Goal: Transaction & Acquisition: Obtain resource

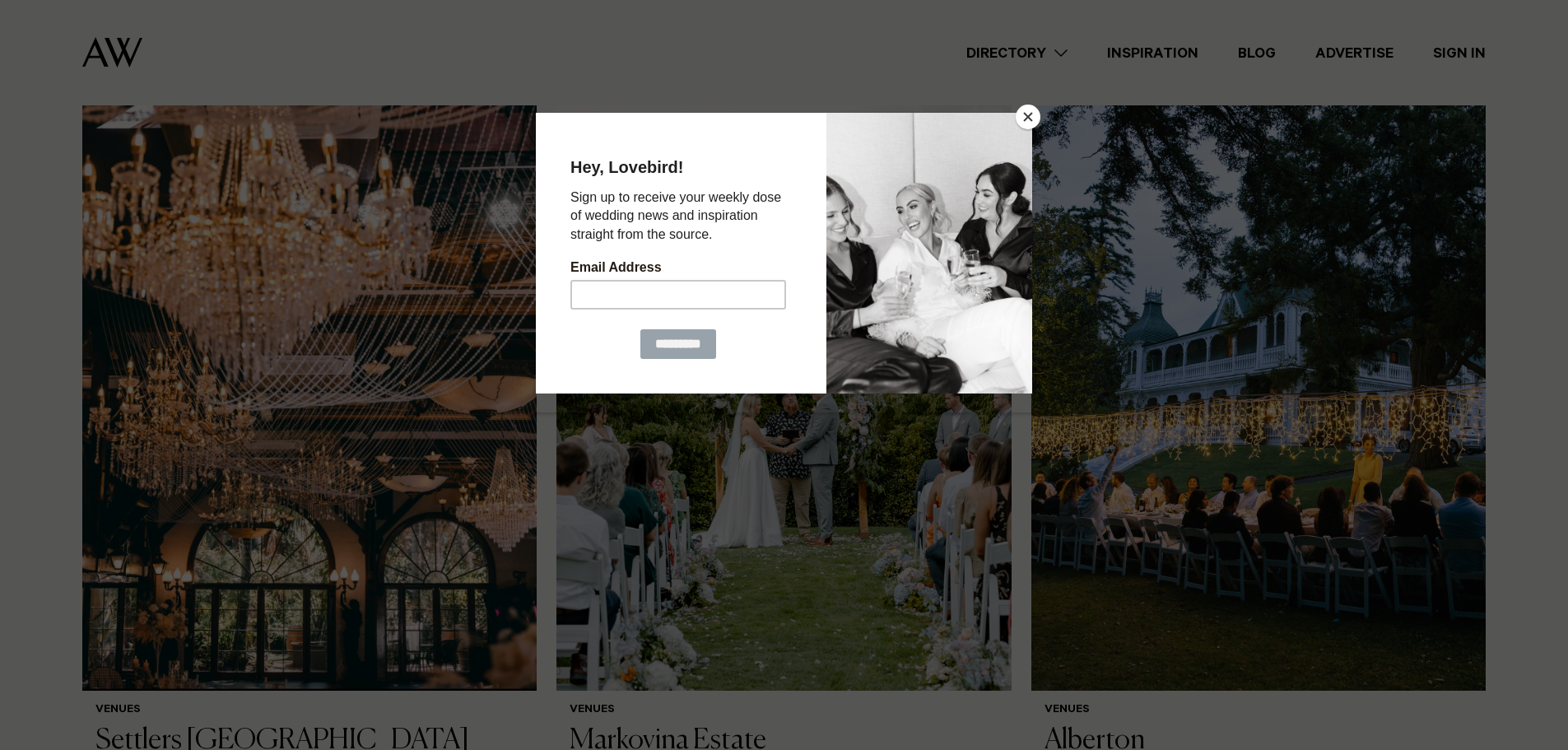
scroll to position [1235, 0]
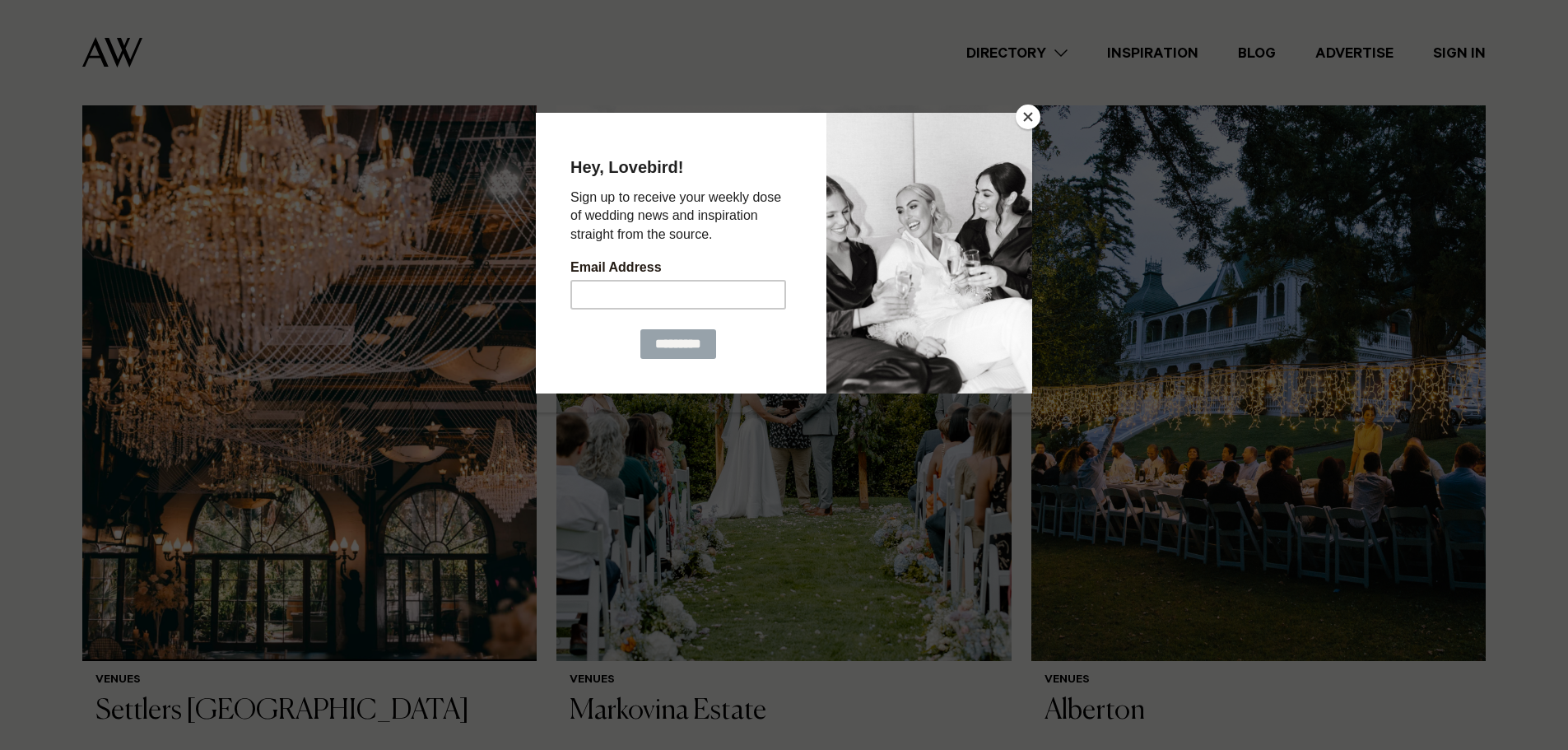
click at [1027, 109] on button "Close" at bounding box center [1027, 116] width 25 height 25
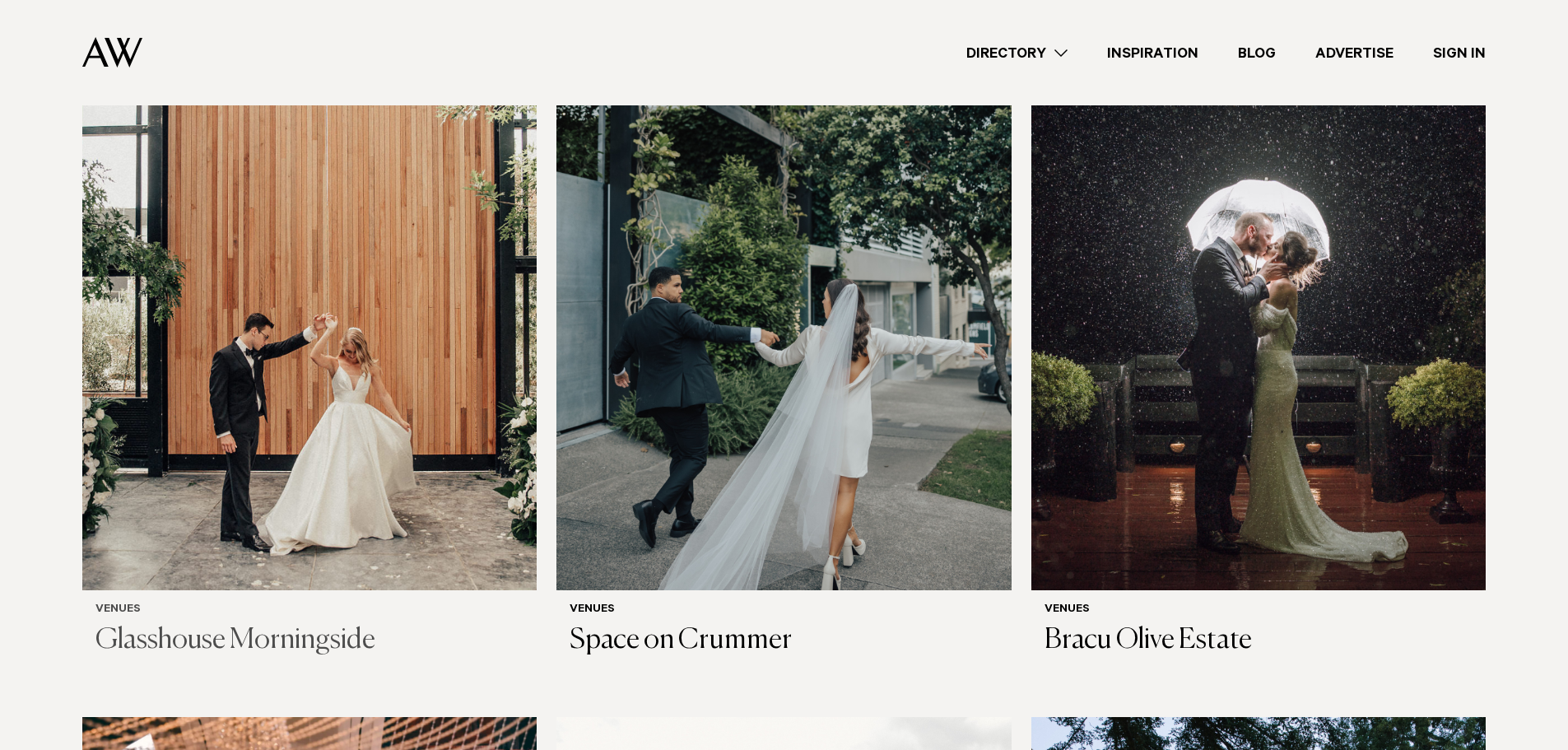
scroll to position [576, 0]
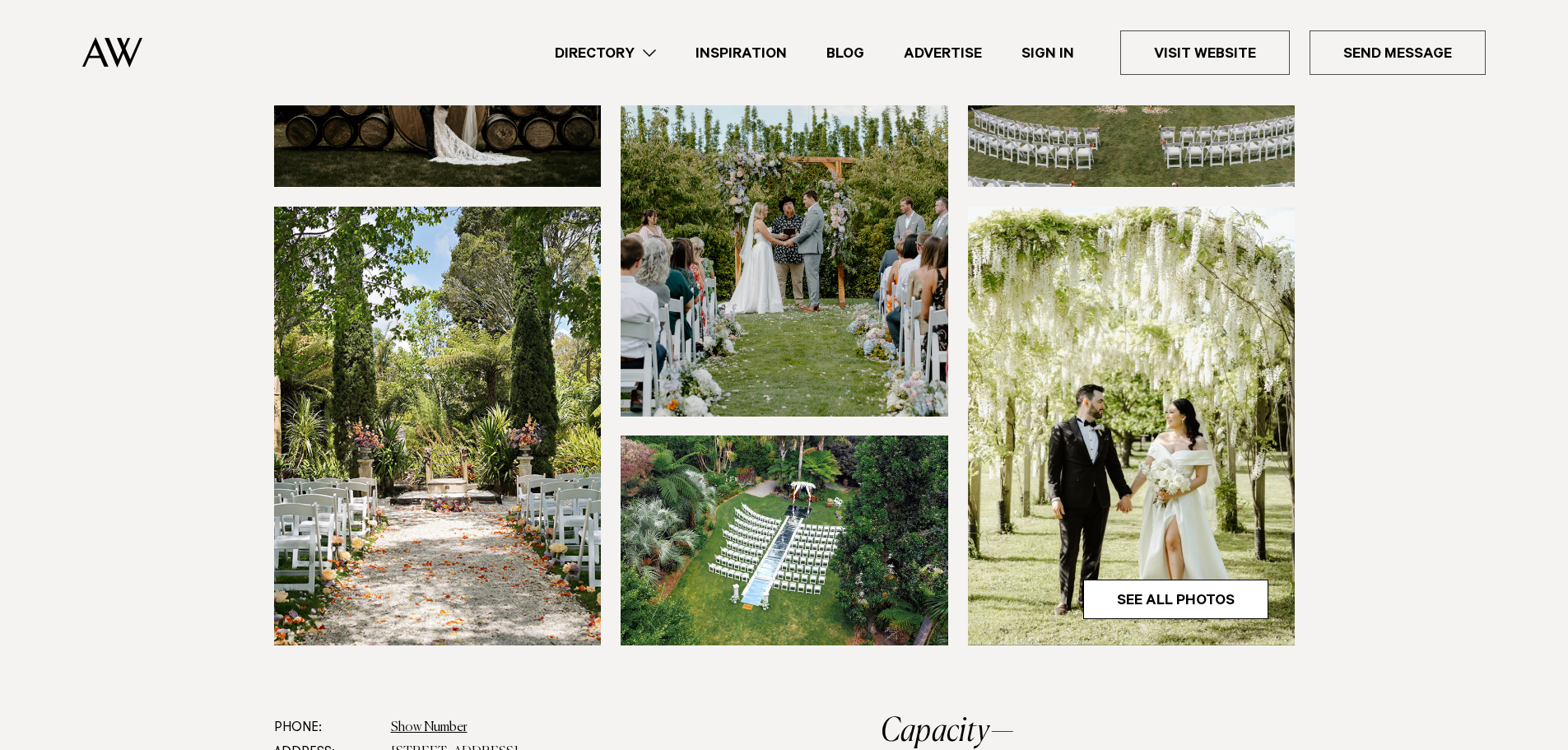
scroll to position [412, 0]
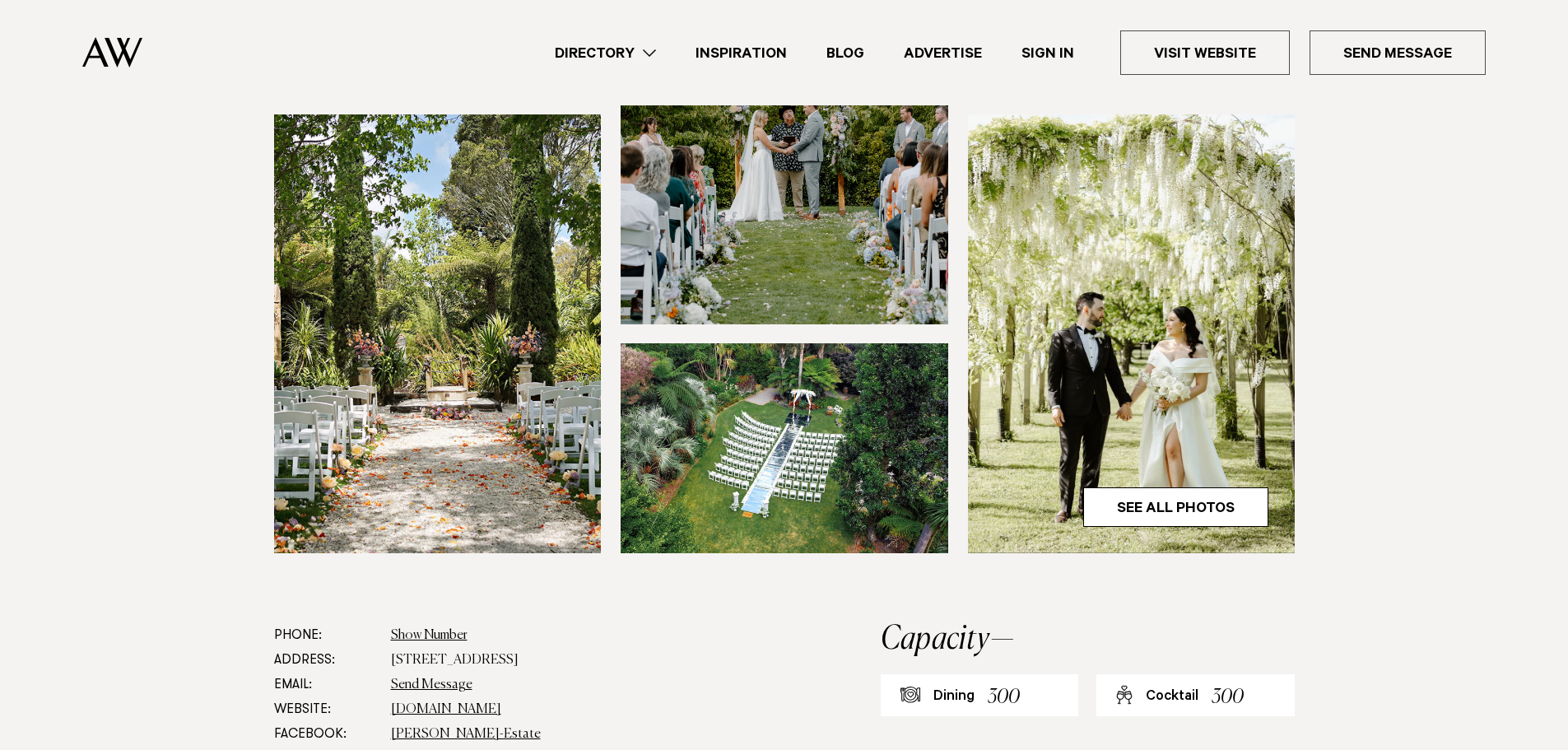
click at [1422, 474] on section at bounding box center [784, 254] width 1568 height 738
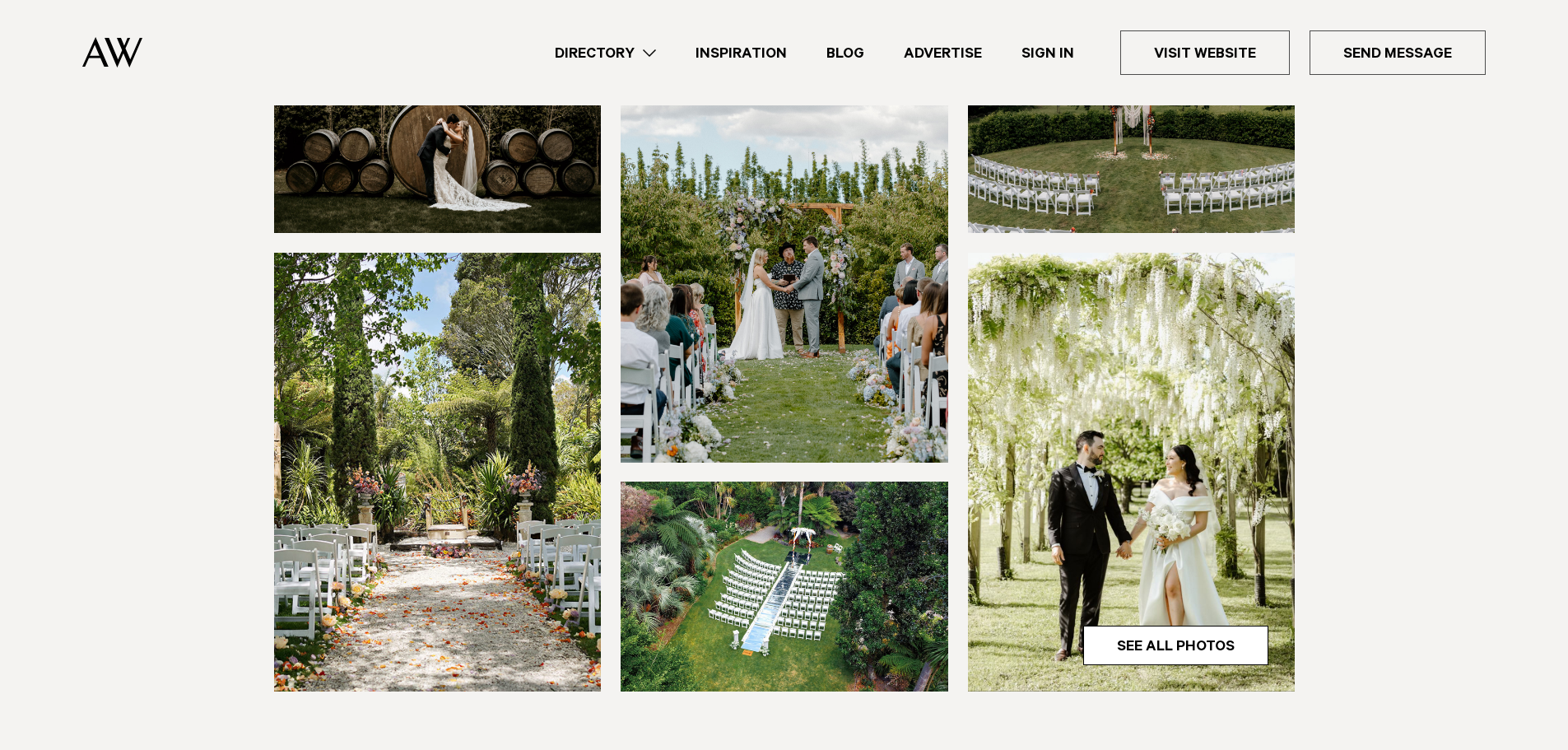
scroll to position [247, 0]
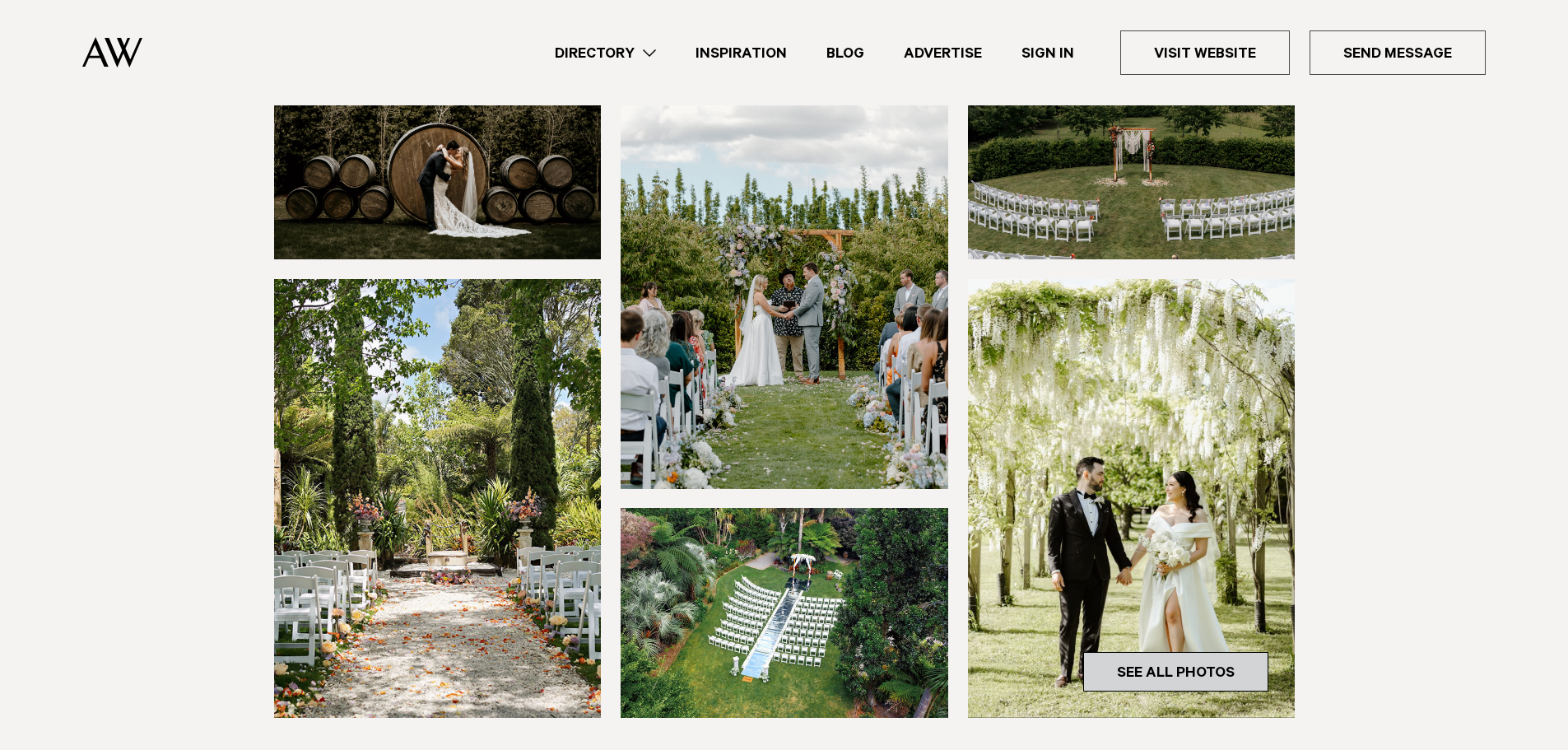
click at [1118, 661] on link "See All Photos" at bounding box center [1176, 672] width 186 height 39
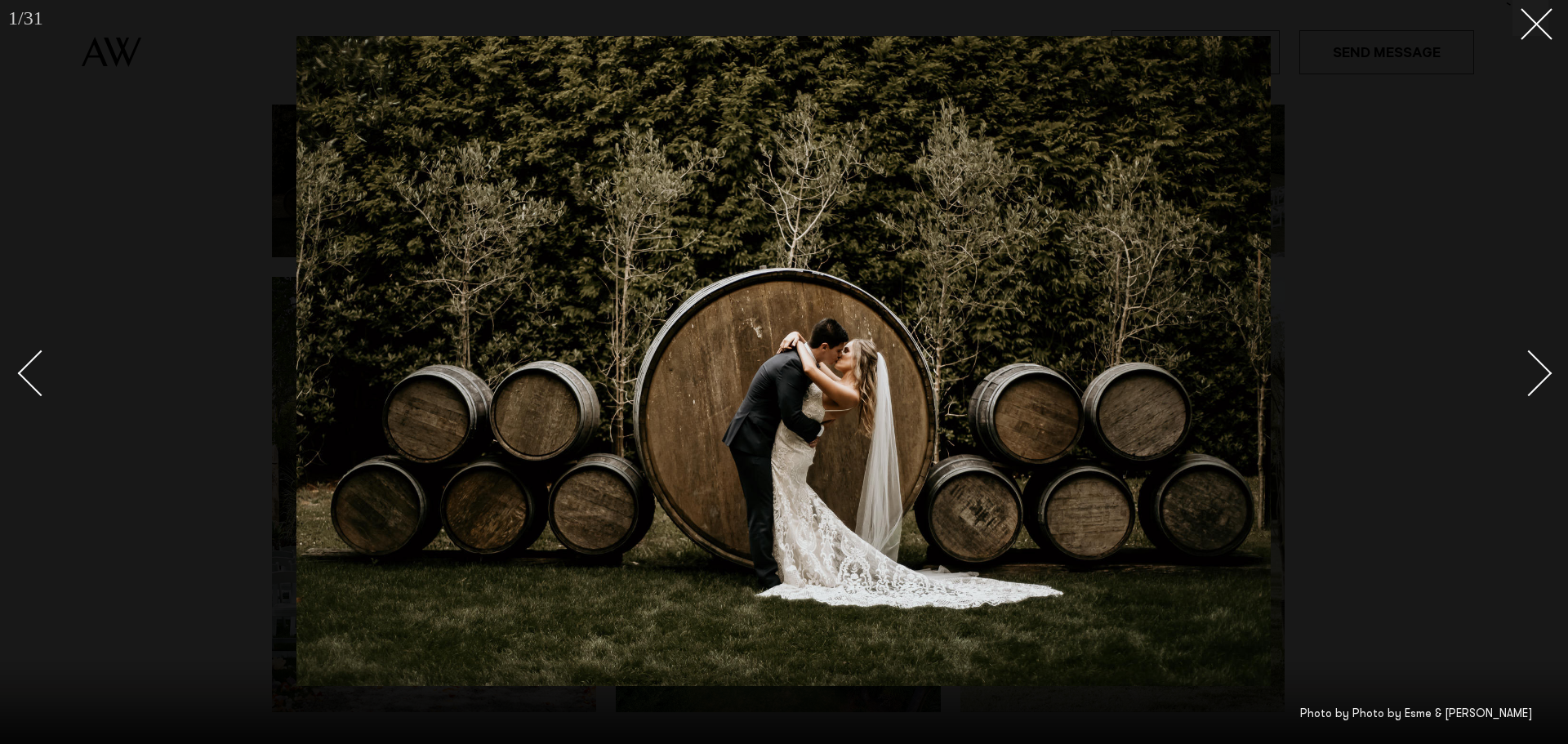
click at [1530, 368] on div "Next slide" at bounding box center [1530, 373] width 47 height 47
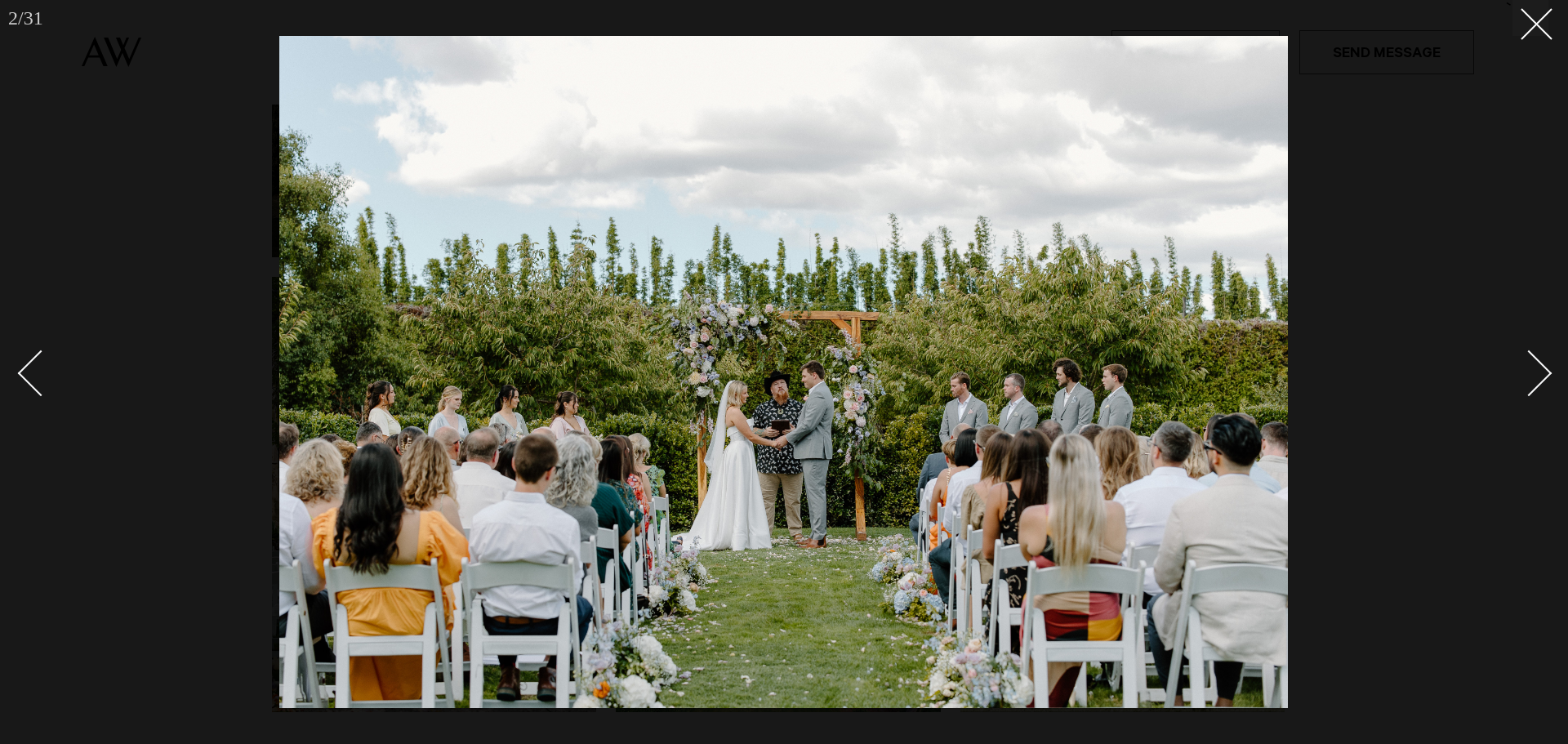
click at [1530, 368] on div "Next slide" at bounding box center [1530, 373] width 47 height 47
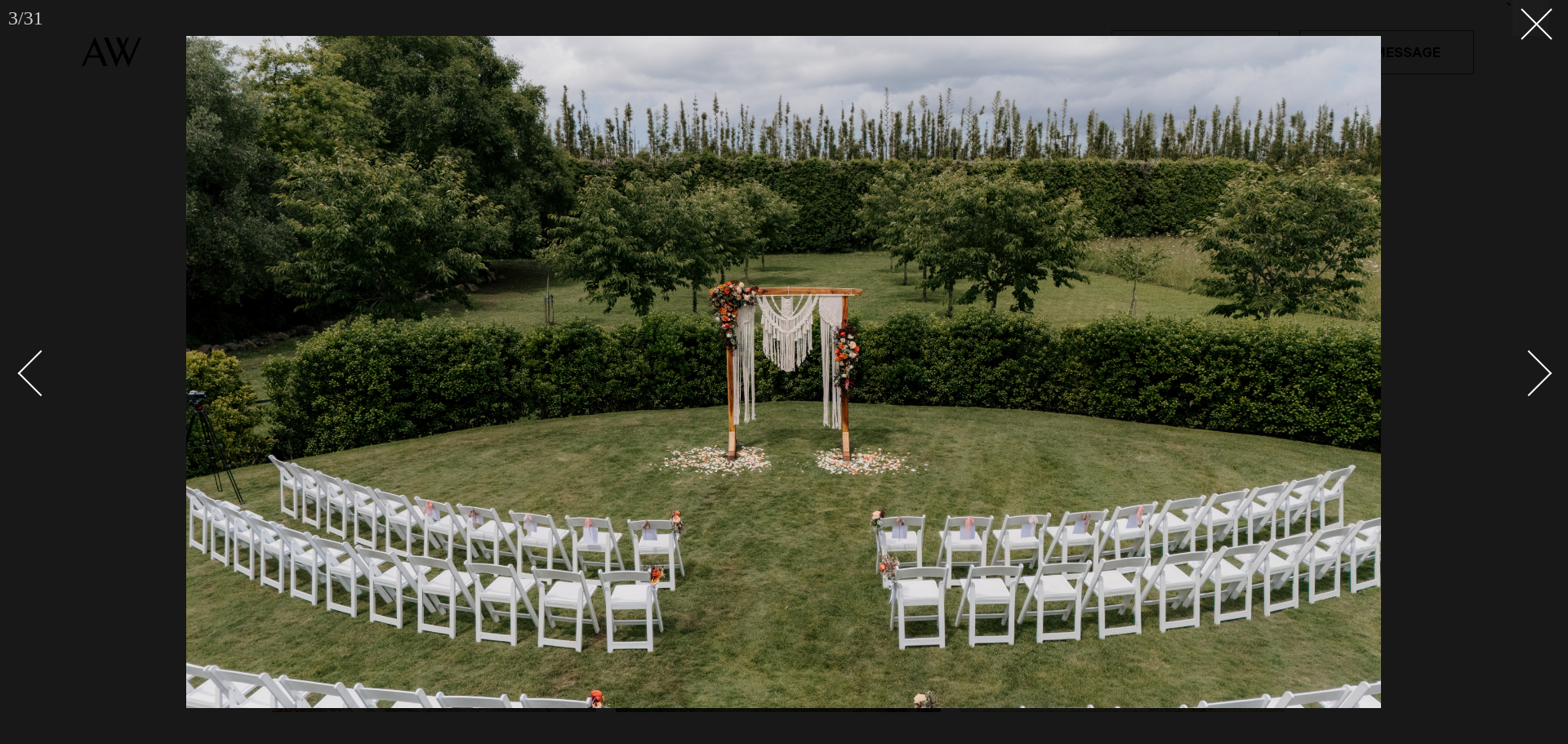
click at [1534, 367] on div "Next slide" at bounding box center [1530, 373] width 47 height 47
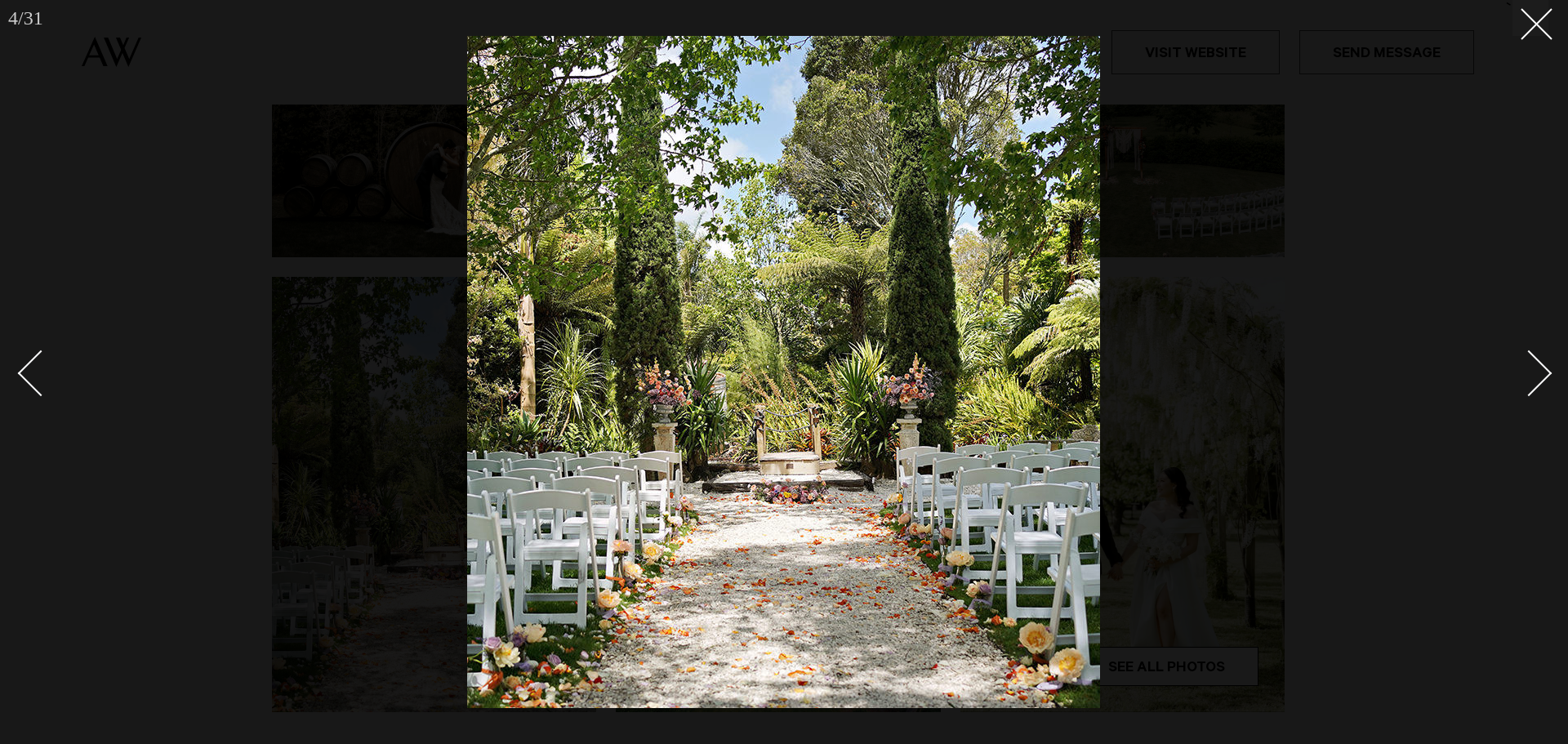
click at [1534, 367] on div "Next slide" at bounding box center [1530, 373] width 47 height 47
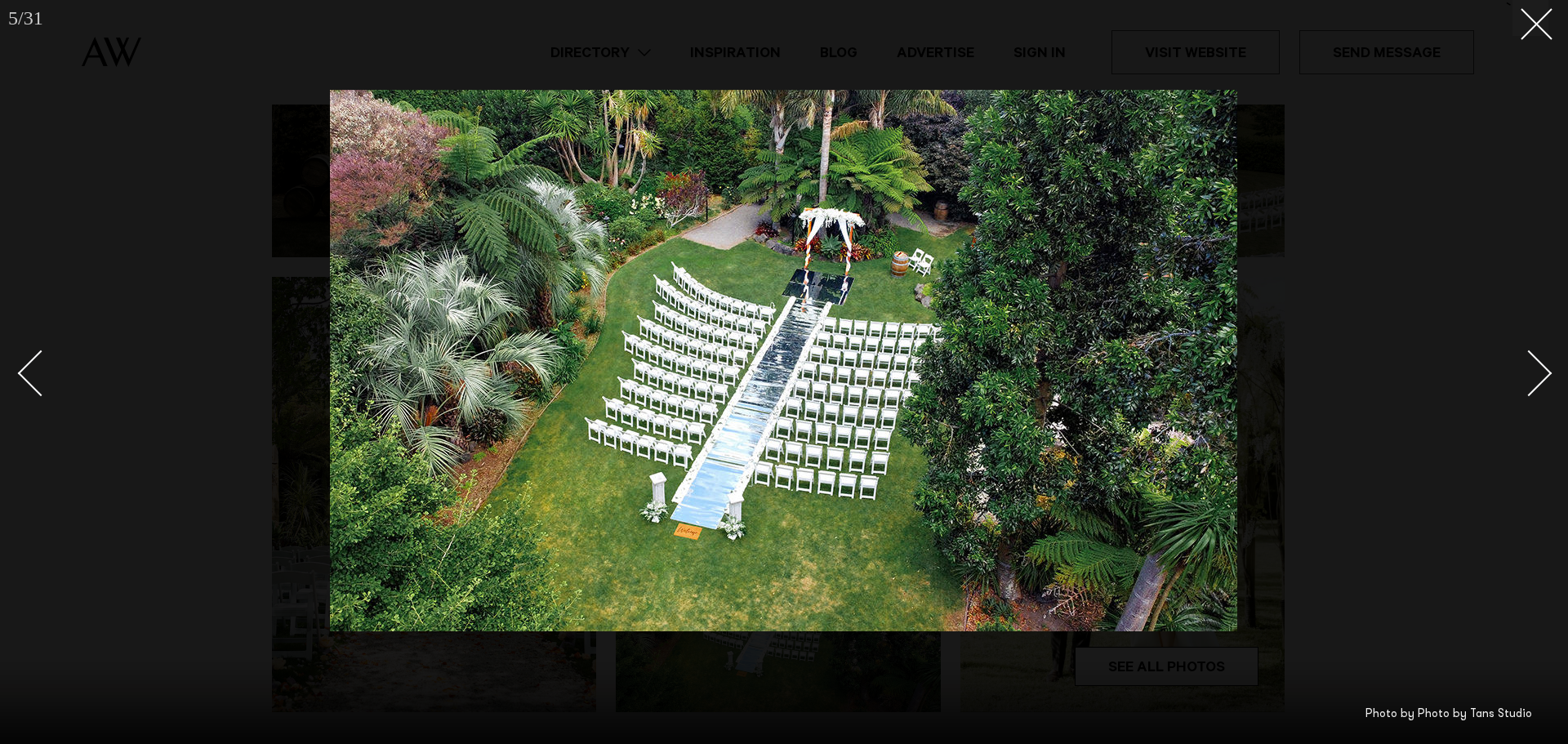
click at [1534, 367] on div "Next slide" at bounding box center [1530, 373] width 47 height 47
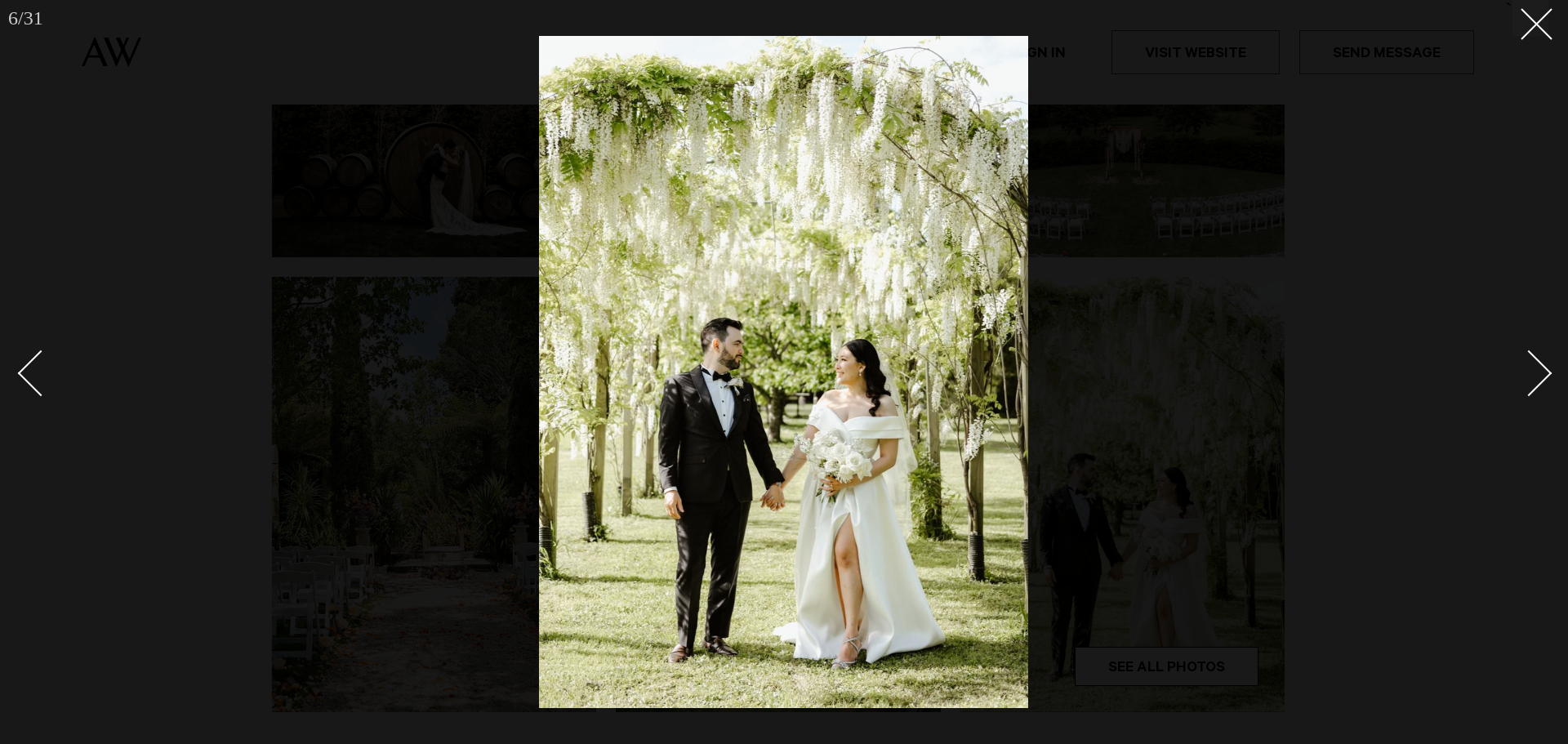
click at [1533, 379] on div "Next slide" at bounding box center [1530, 373] width 47 height 47
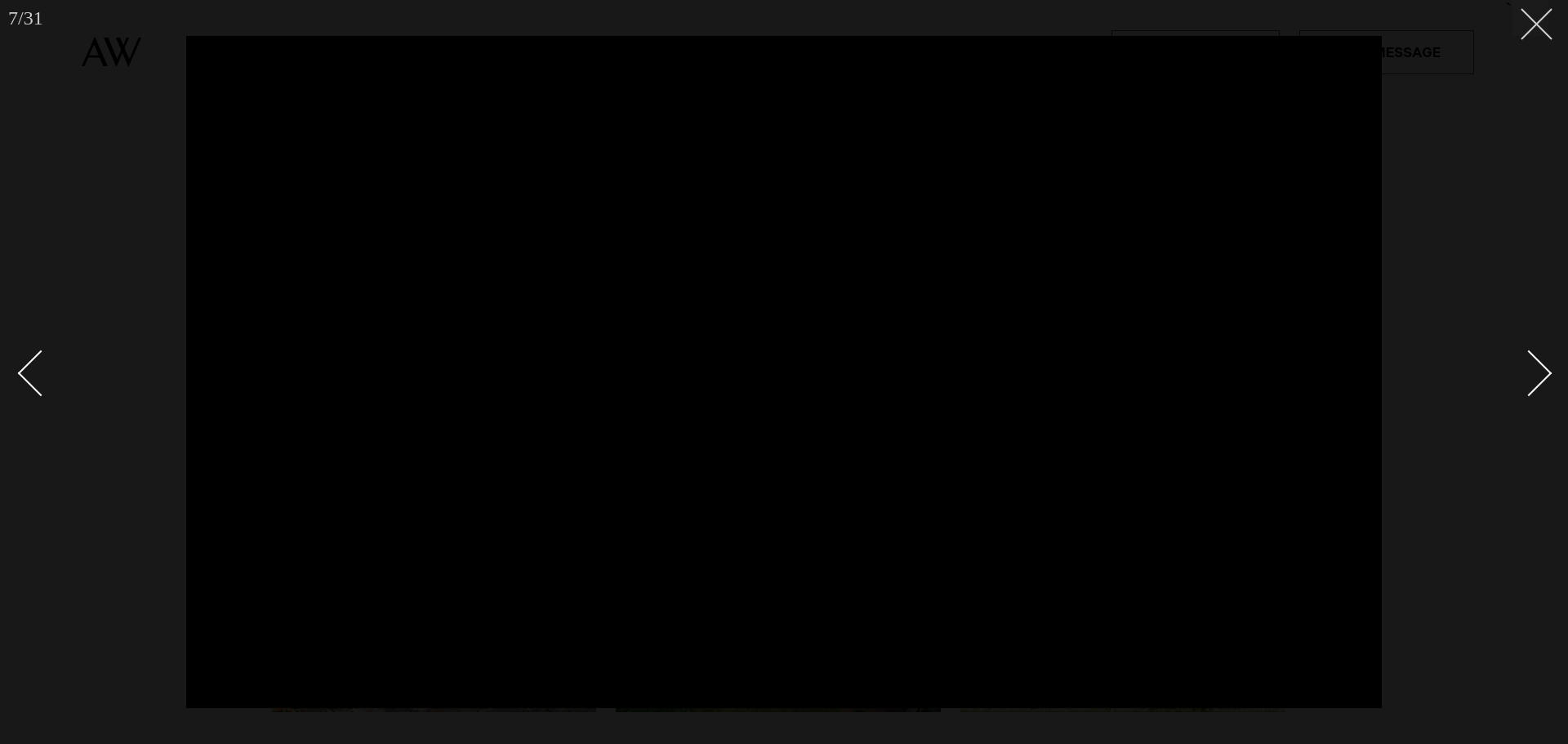
click at [1528, 23] on icon at bounding box center [1531, 18] width 20 height 20
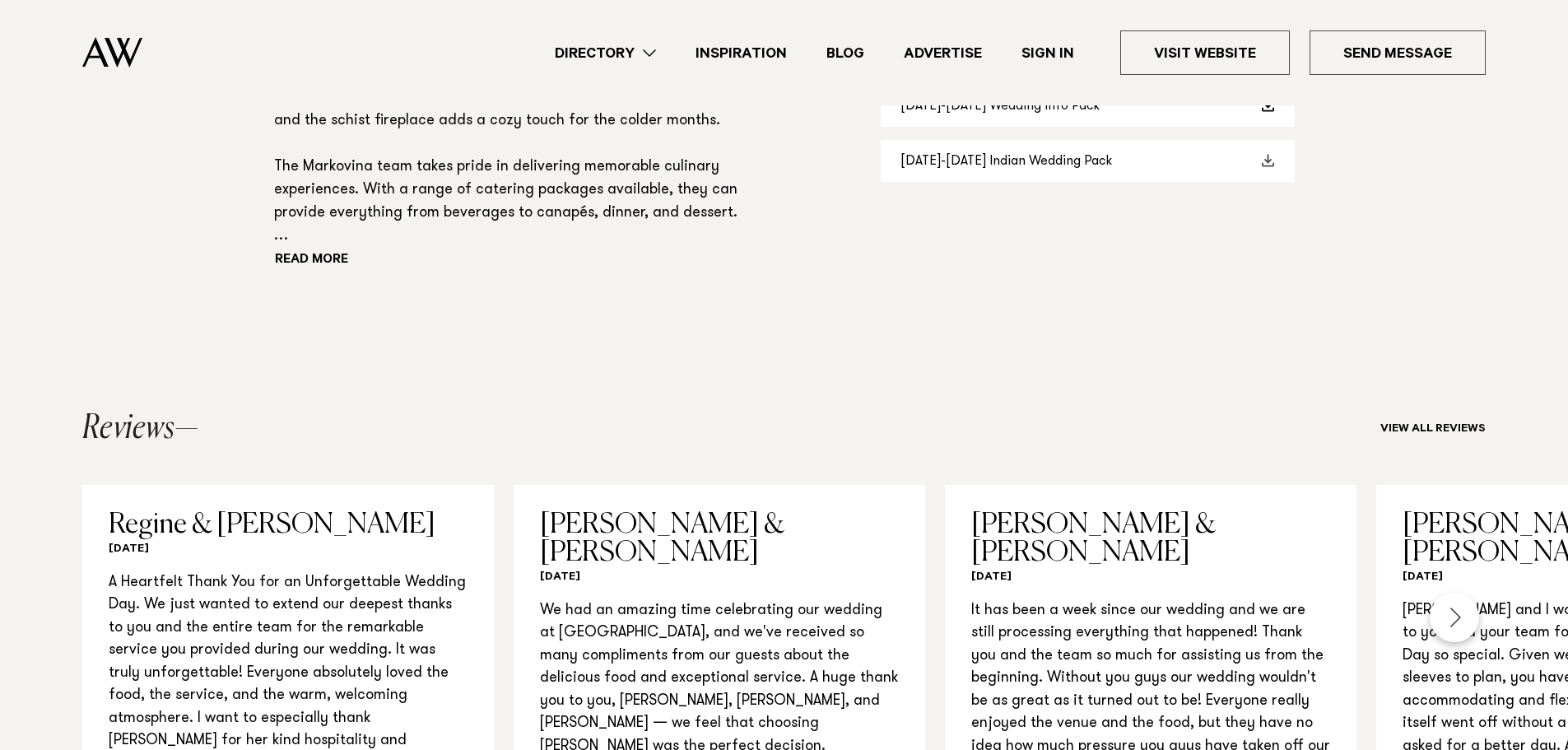
scroll to position [1153, 0]
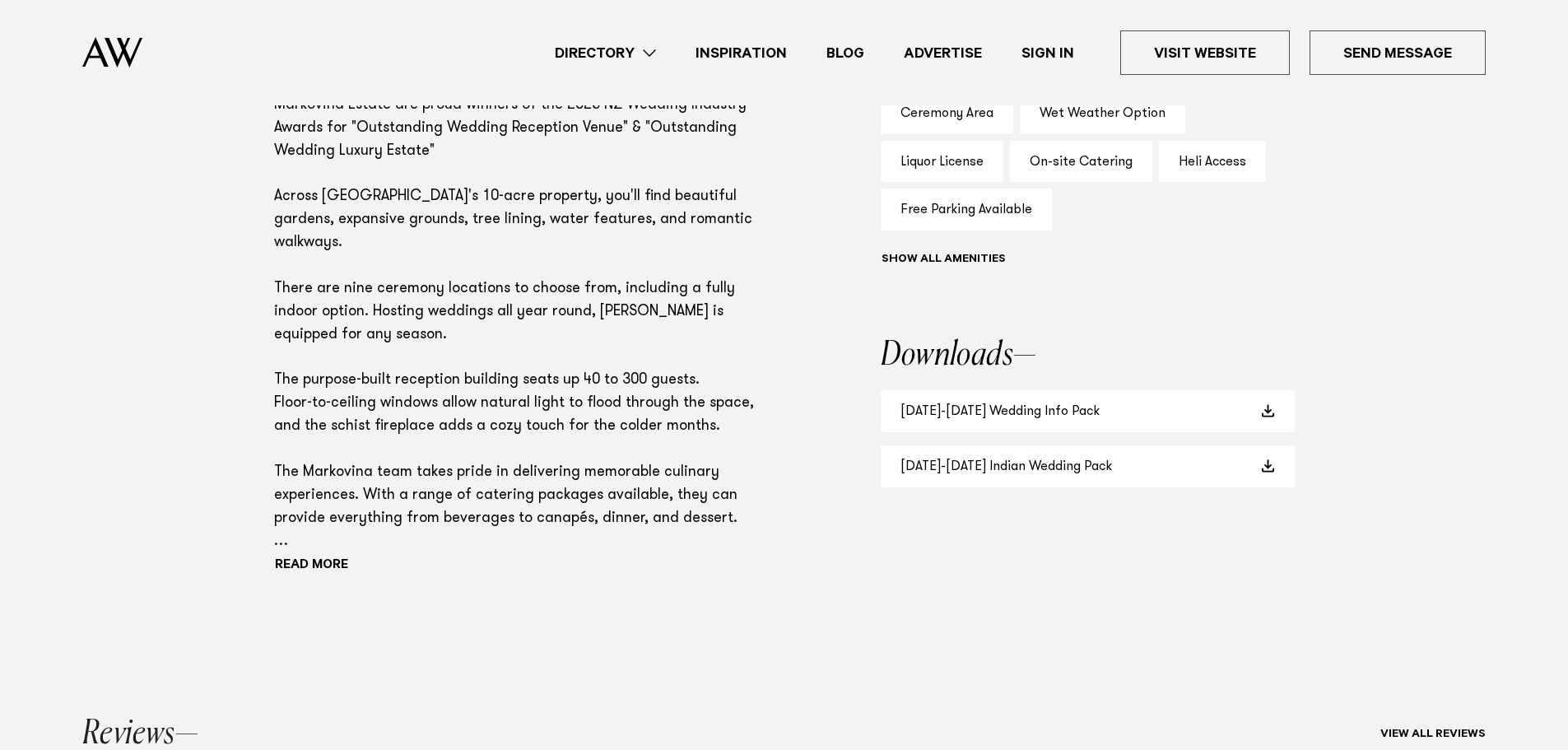
click at [336, 558] on div "Markovina Estate are proud winners of the 2025 NZ Wedding Industry Awards for "…" at bounding box center [524, 337] width 500 height 484
click at [338, 559] on button "Read more" at bounding box center [348, 565] width 148 height 25
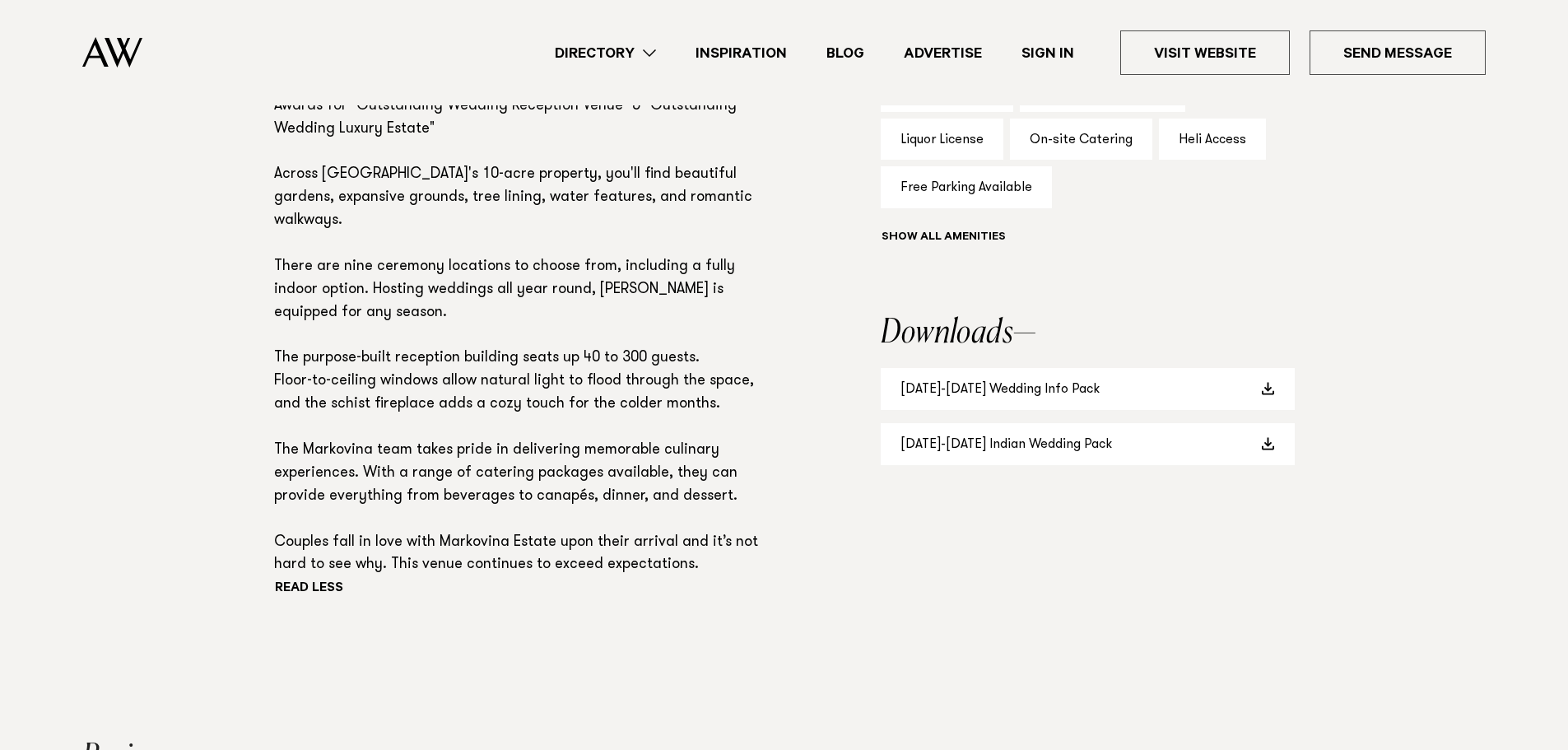
click at [548, 493] on p "Markovina Estate are proud winners of the 2025 NZ Wedding Industry Awards for "…" at bounding box center [524, 325] width 500 height 505
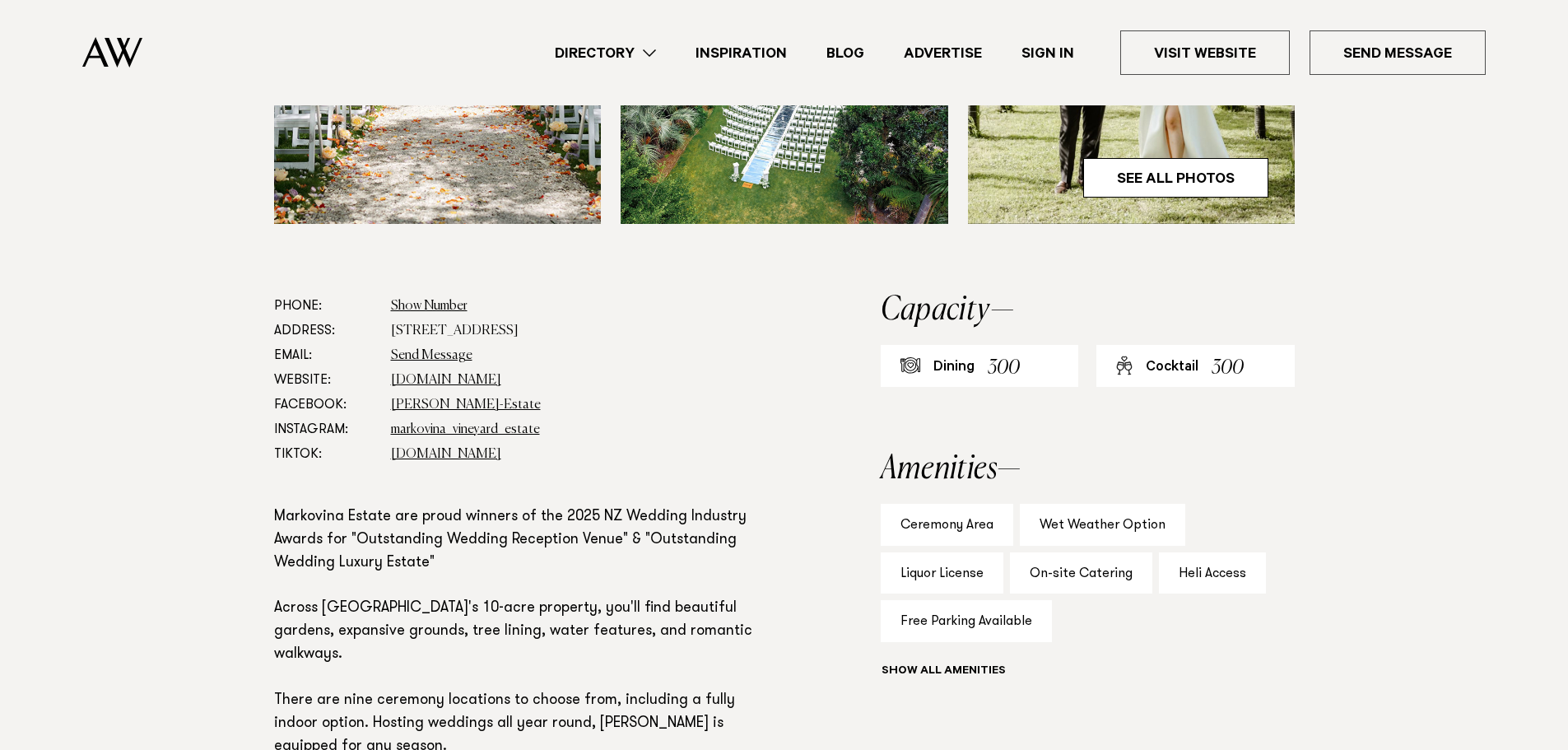
scroll to position [988, 0]
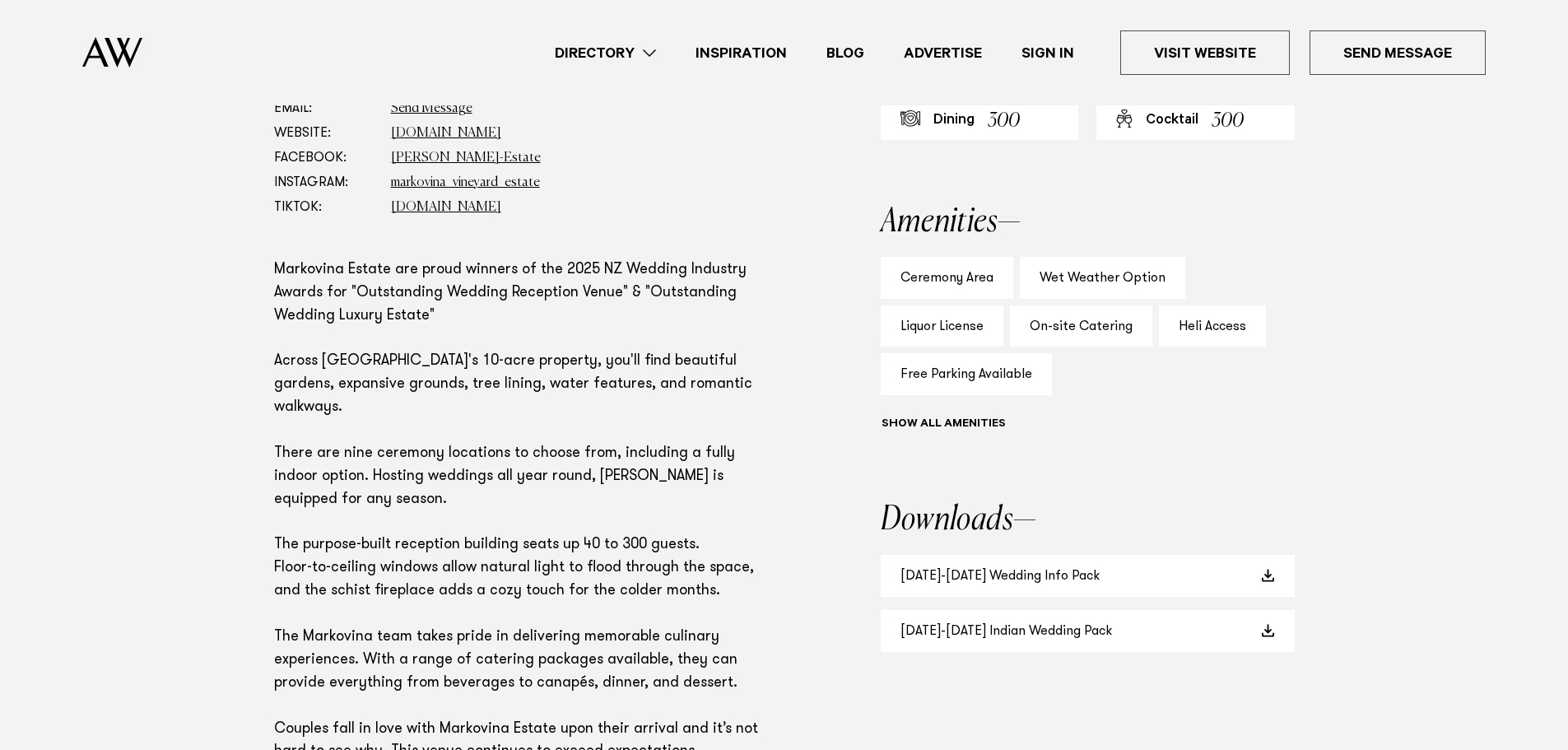
click at [1044, 553] on section "Downloads 2025-2026 Wedding Info Pack 2025-2026 Indian Wedding Pack" at bounding box center [1087, 577] width 414 height 148
click at [1044, 577] on link "2025-2026 Wedding Info Pack" at bounding box center [1087, 575] width 414 height 42
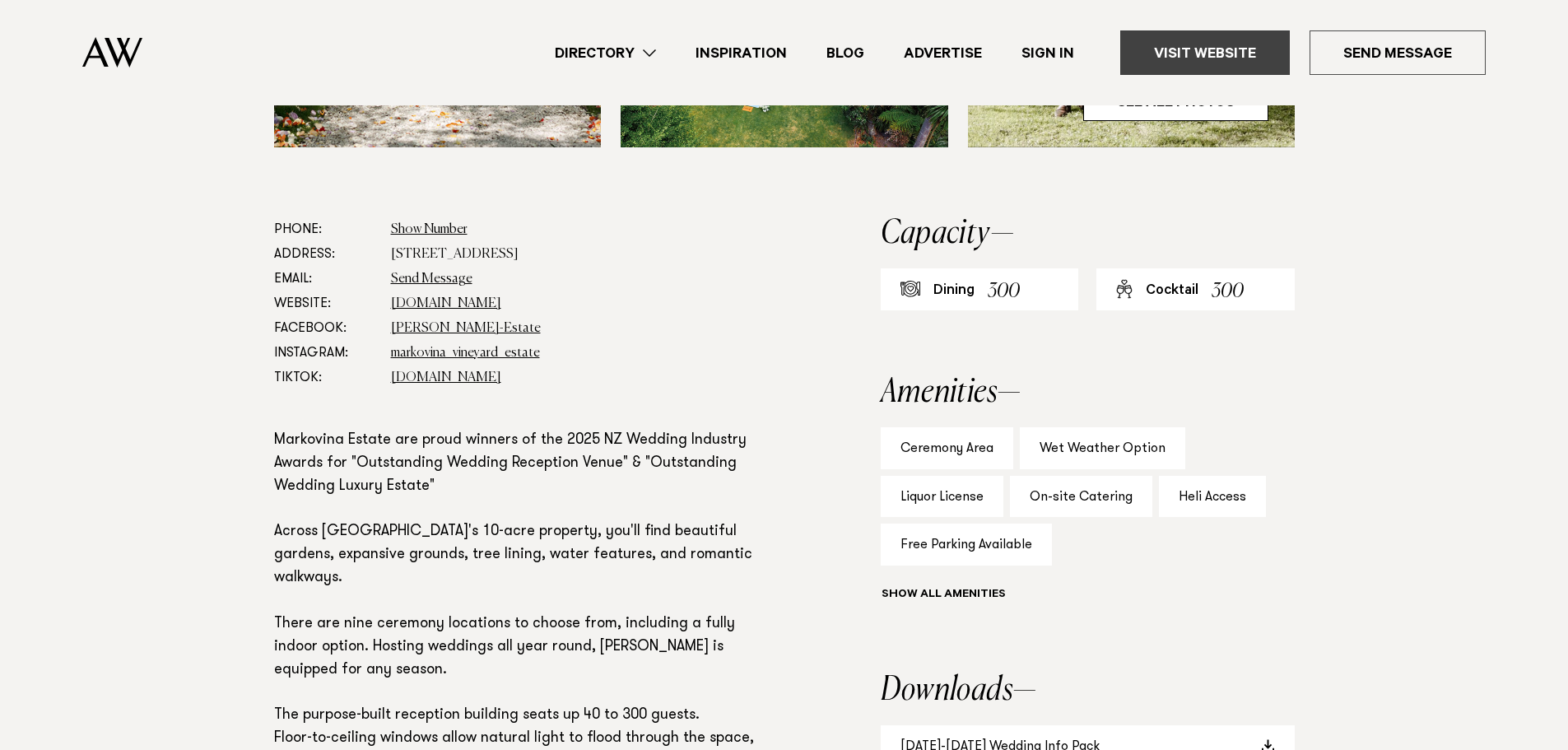
scroll to position [905, 0]
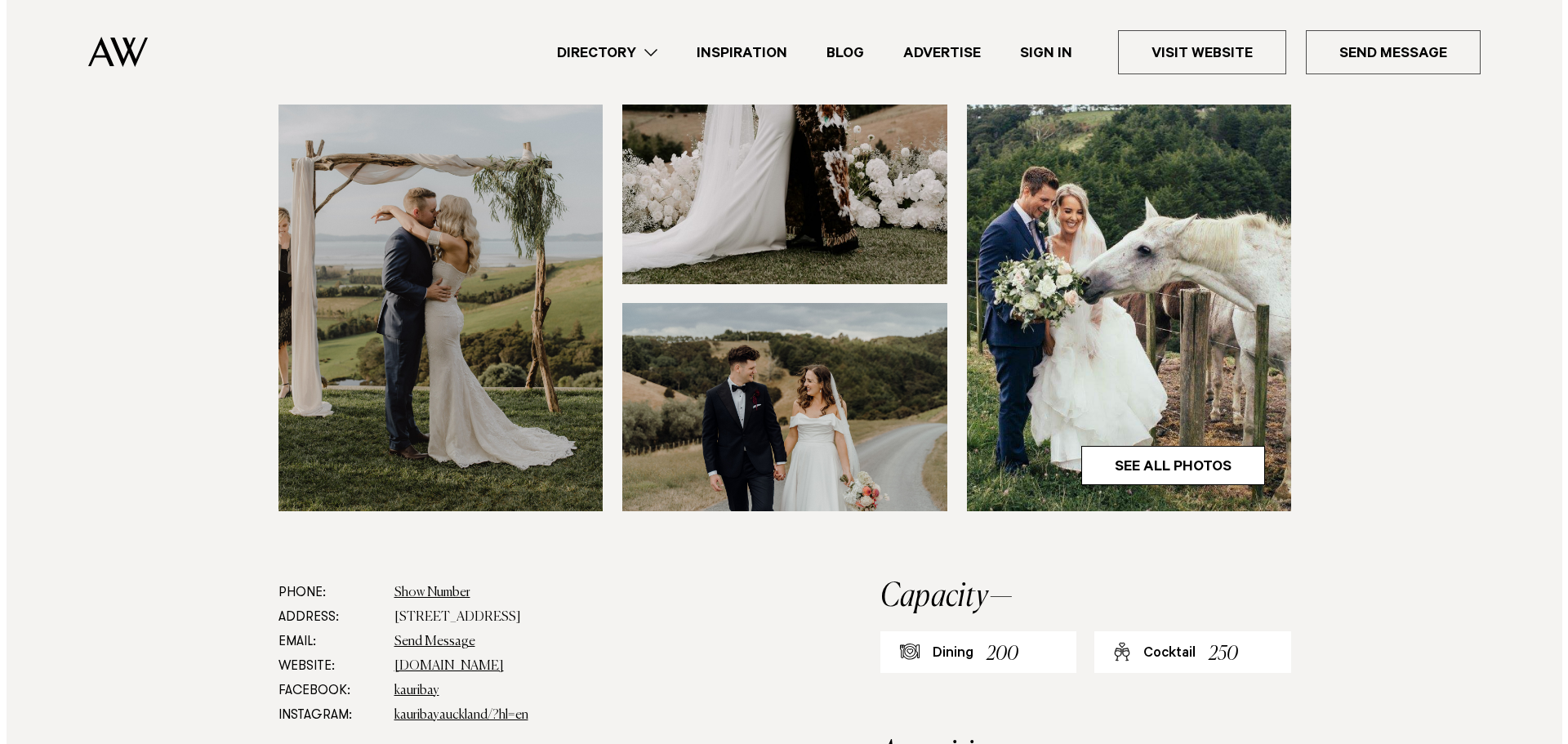
scroll to position [163, 0]
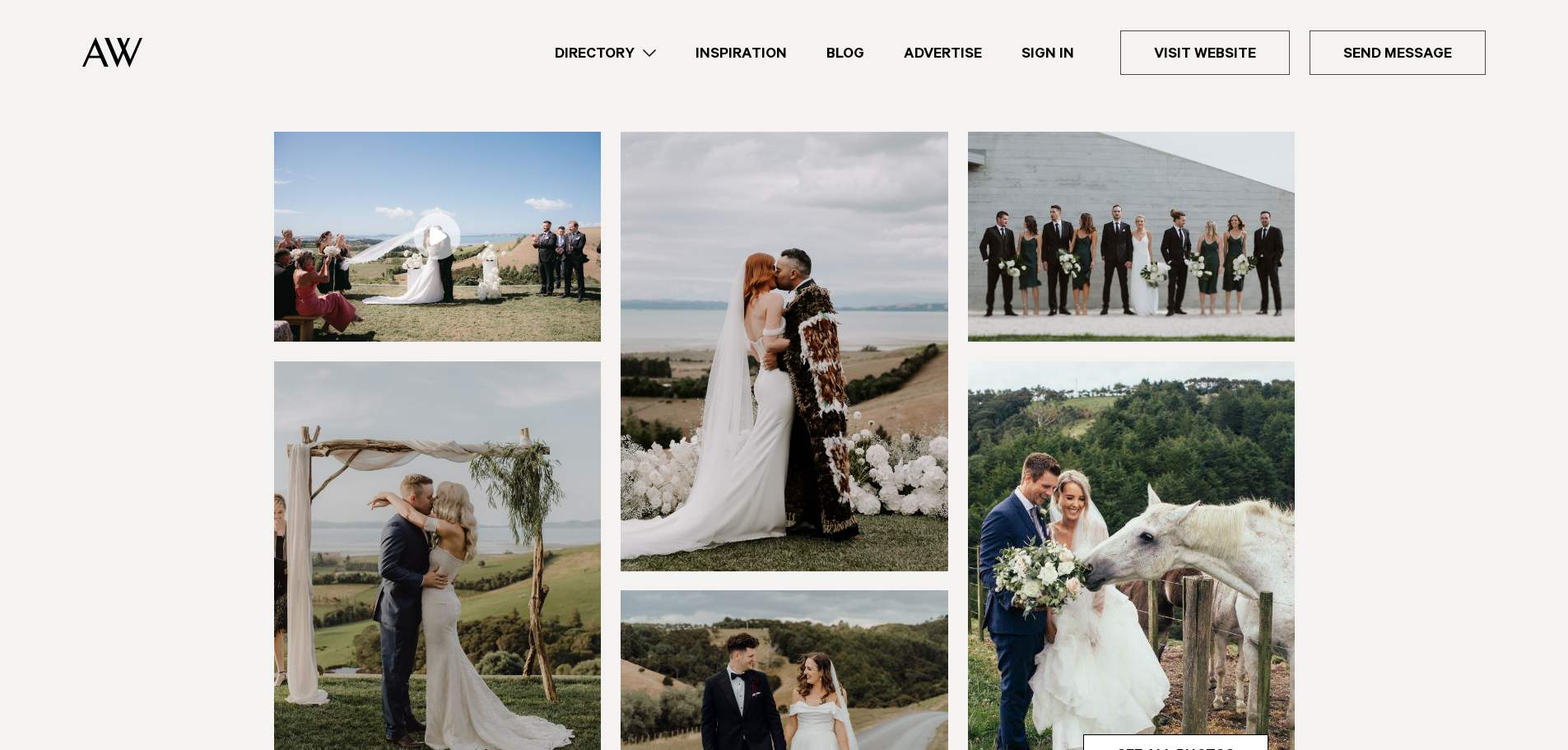
click at [422, 233] on link at bounding box center [438, 236] width 328 height 210
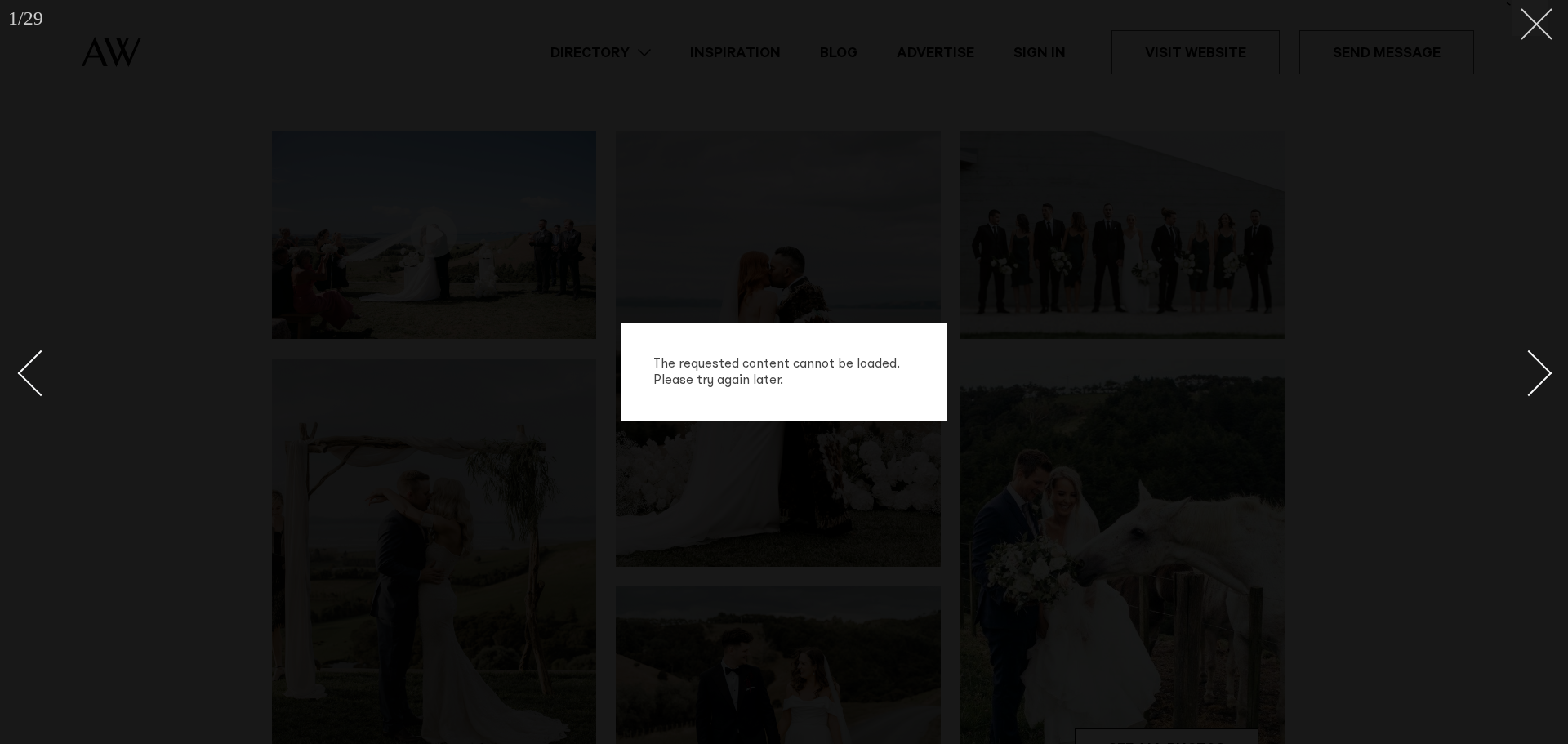
click at [1533, 31] on button at bounding box center [1531, 18] width 36 height 36
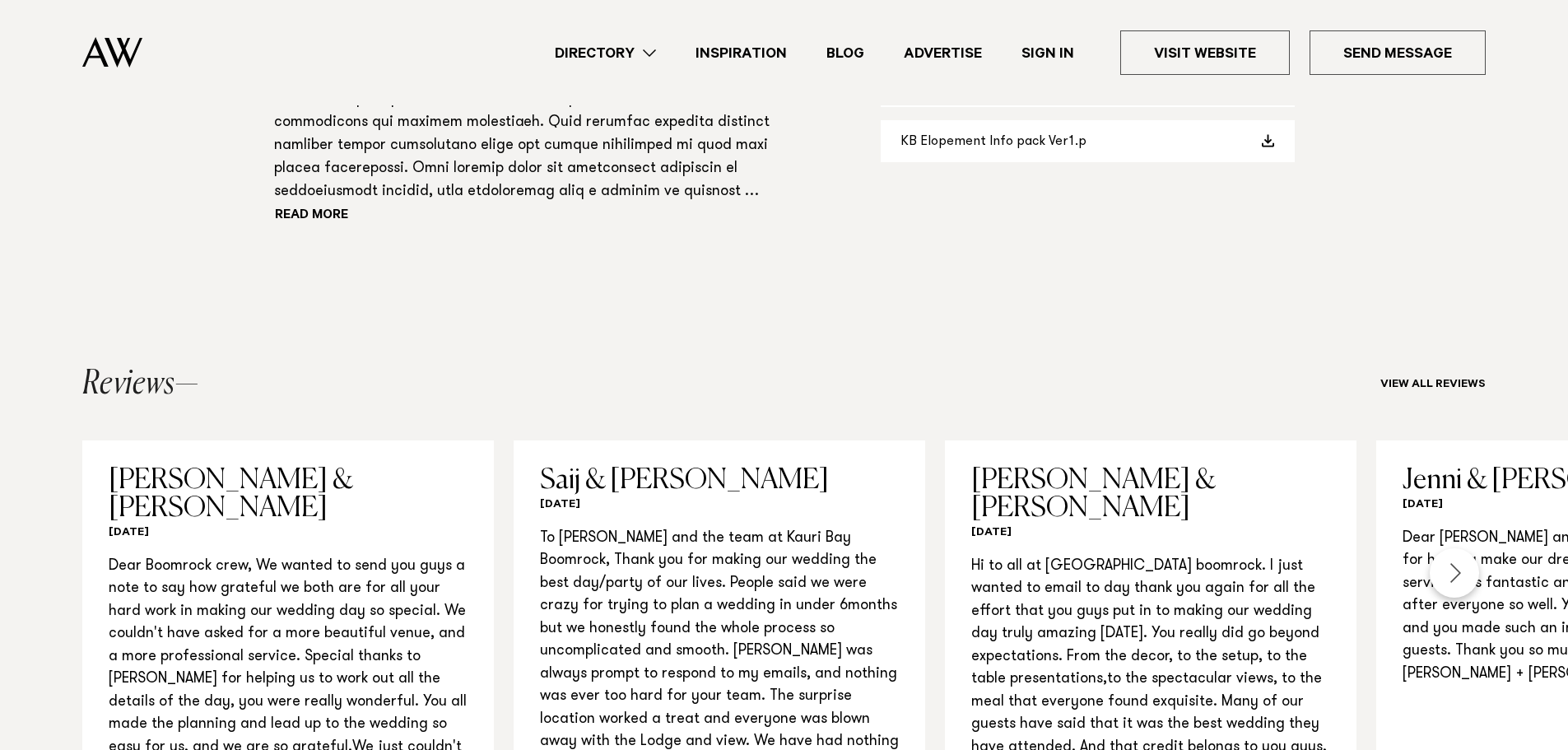
scroll to position [1481, 0]
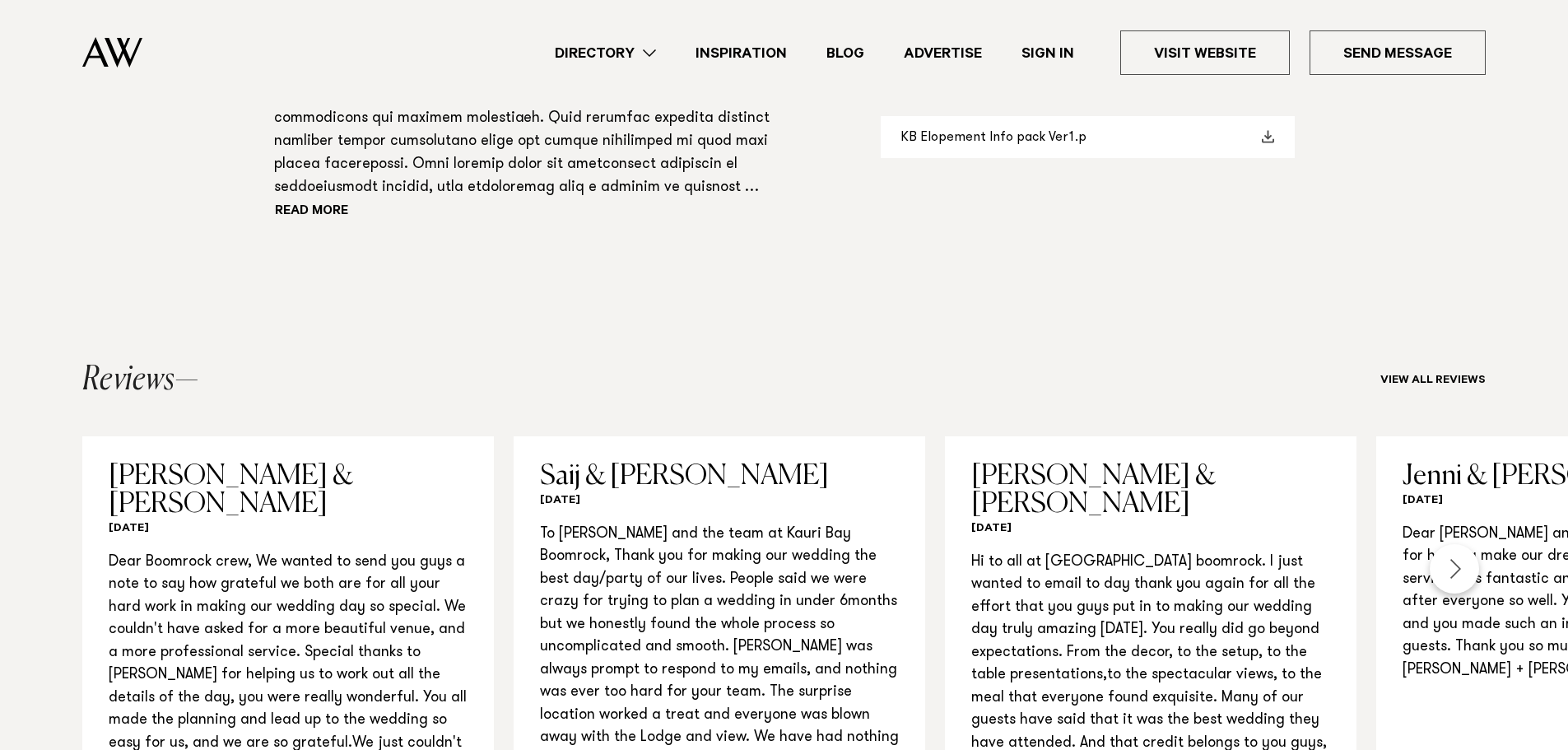
click at [1154, 122] on link "KB Elopement Info pack Ver1.p" at bounding box center [1087, 137] width 414 height 42
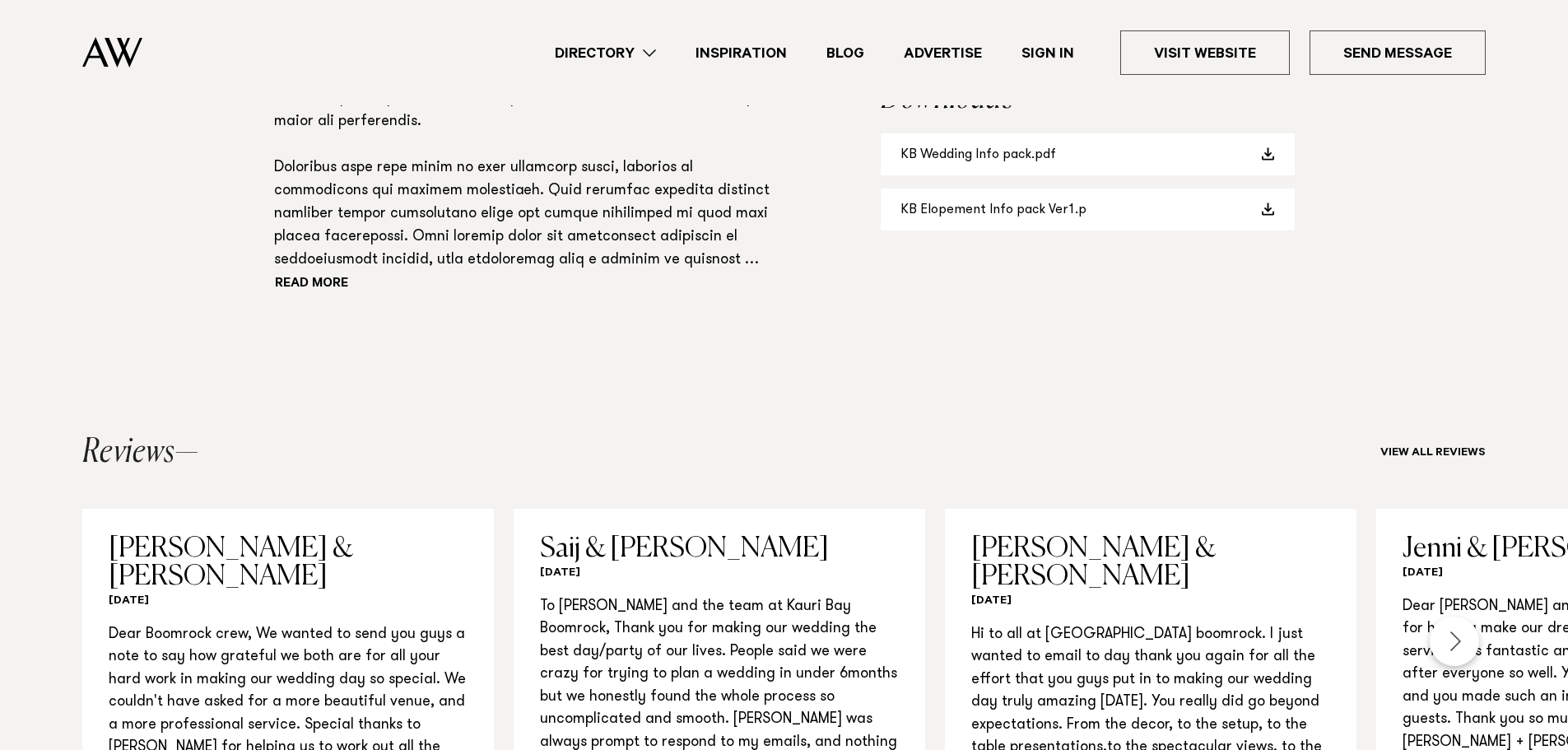
scroll to position [1399, 0]
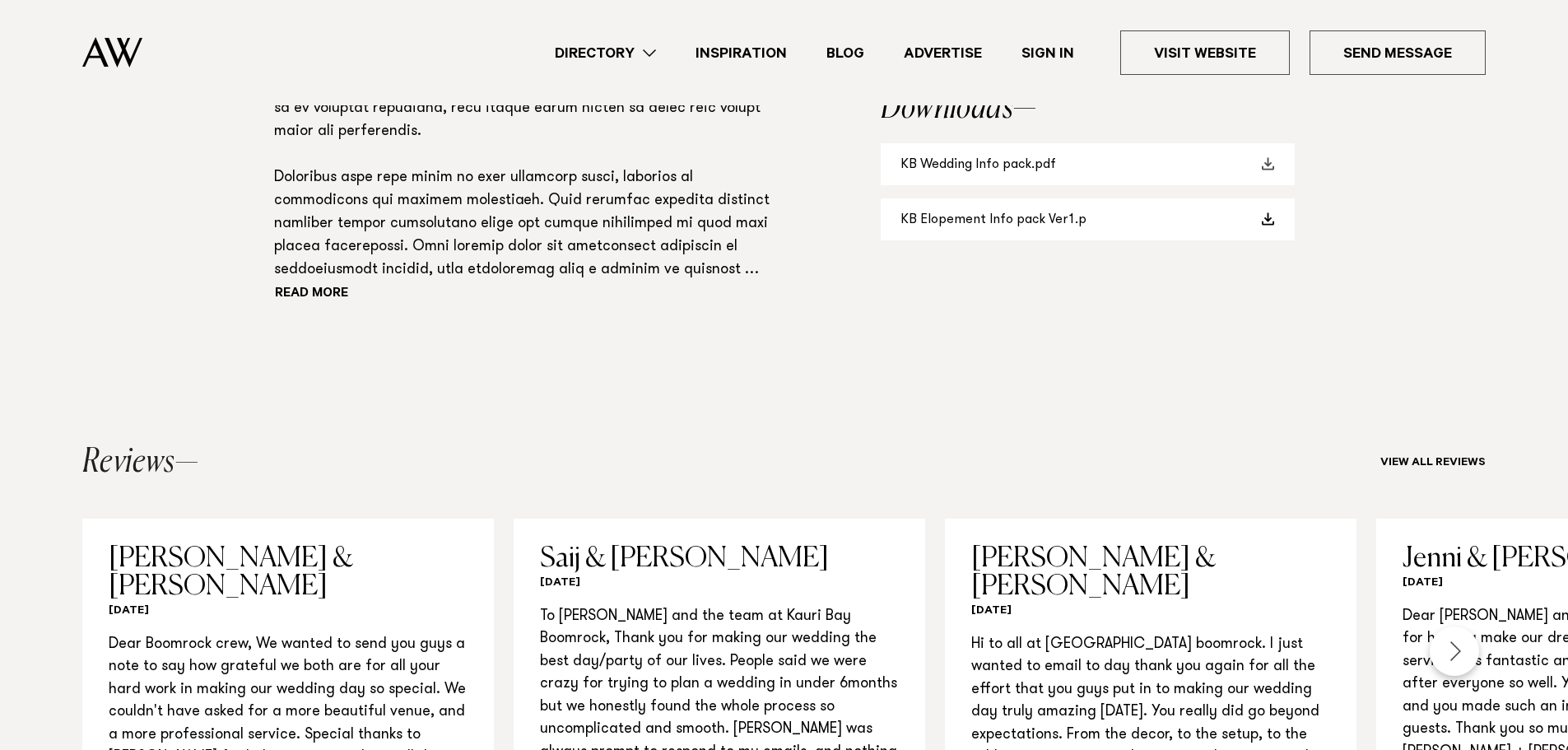
click at [1095, 167] on link "KB Wedding Info pack.pdf" at bounding box center [1087, 164] width 414 height 42
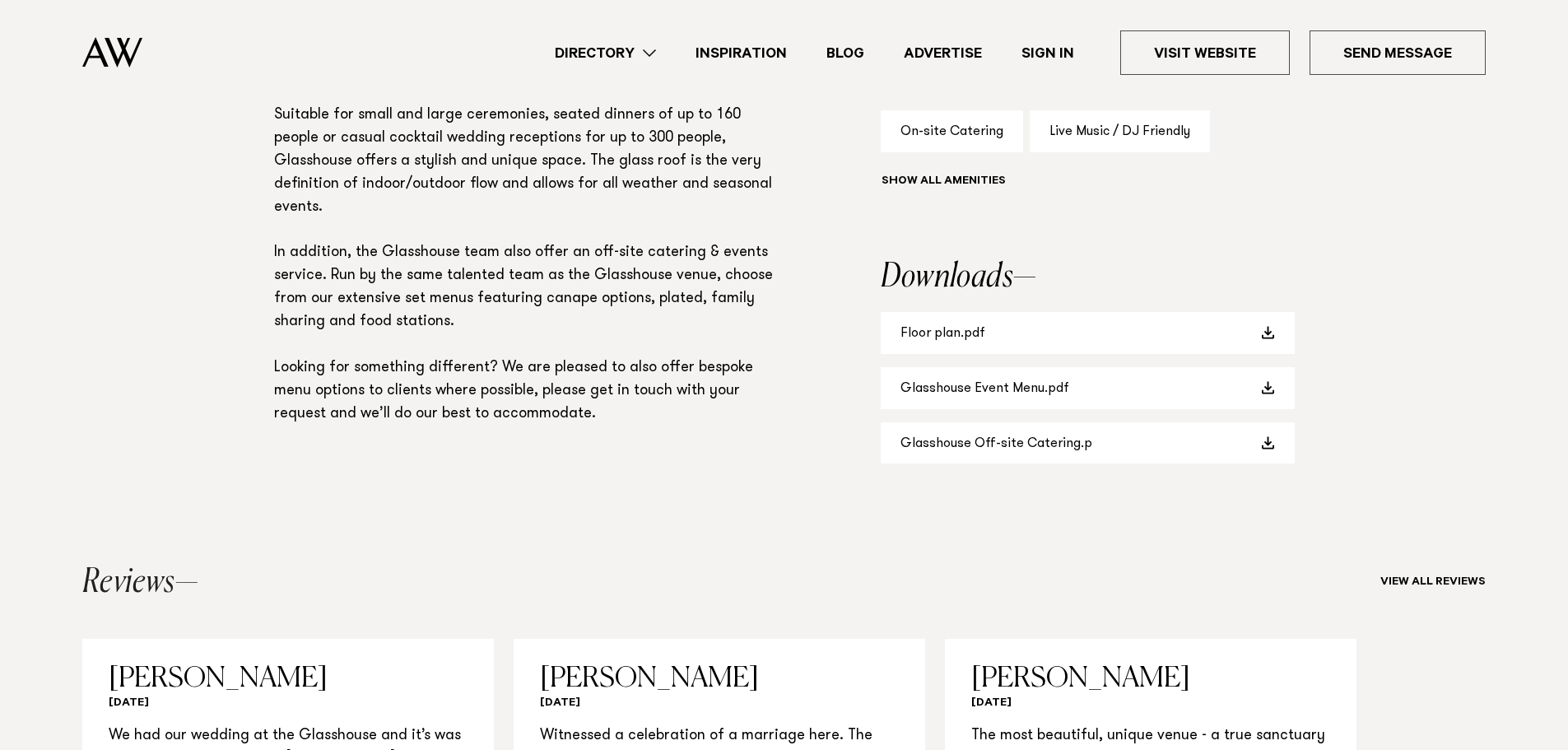
scroll to position [1235, 0]
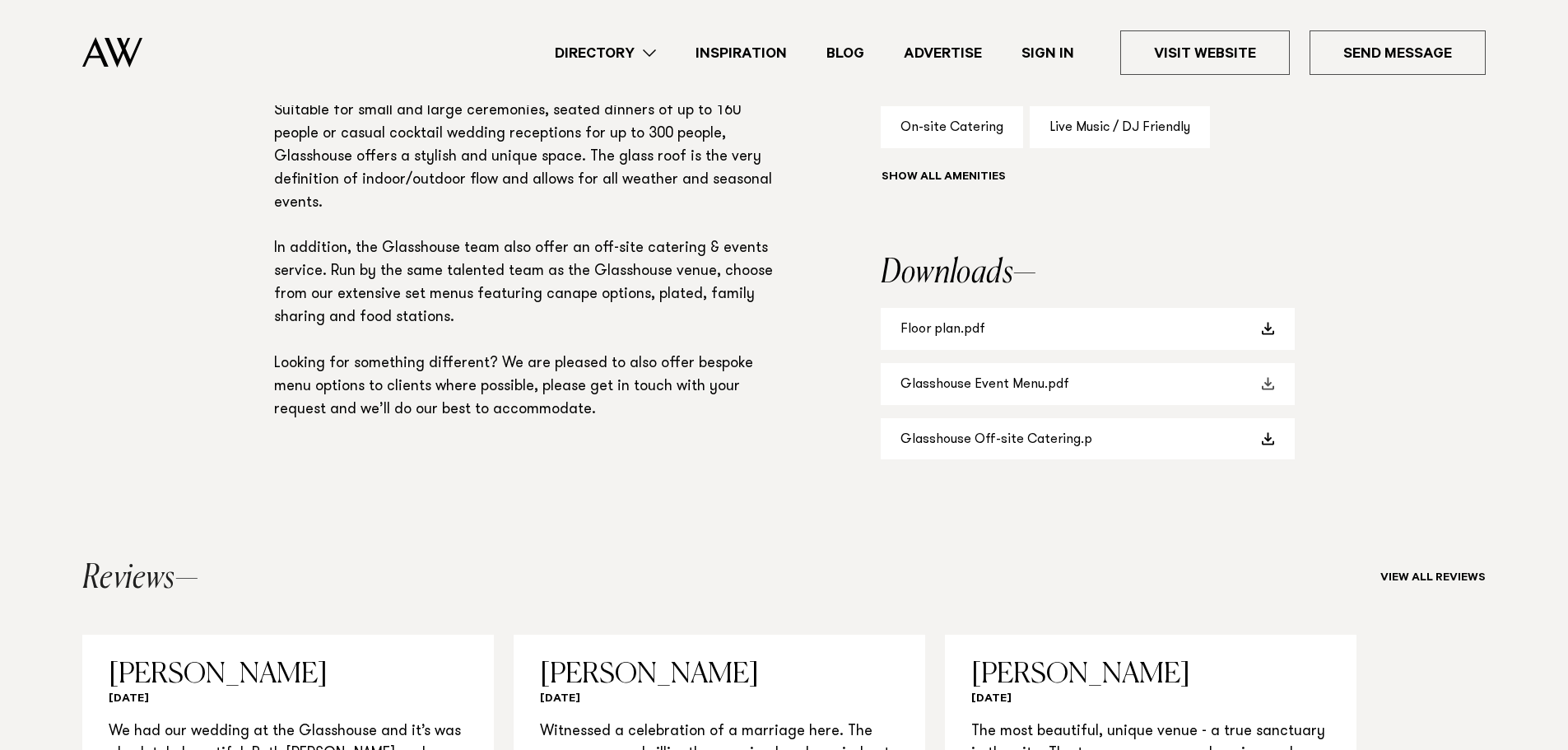
click at [1004, 389] on link "Glasshouse Event Menu.pdf" at bounding box center [1087, 384] width 414 height 42
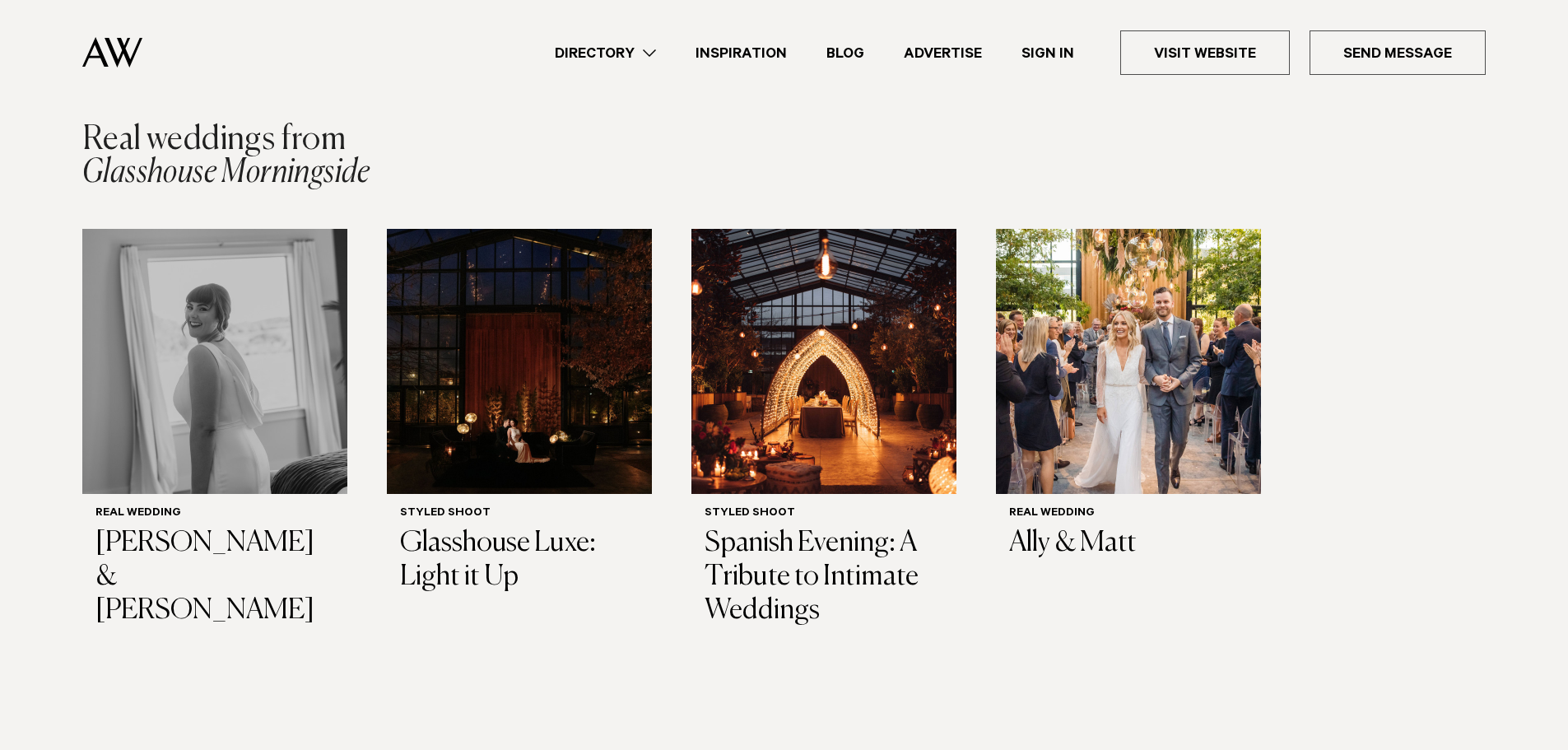
scroll to position [2387, 0]
